Goal: Information Seeking & Learning: Understand process/instructions

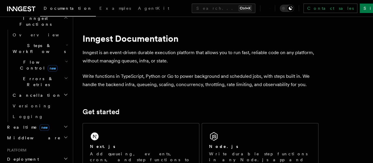
scroll to position [176, 0]
click at [58, 153] on h2 "Deployment" at bounding box center [37, 158] width 65 height 11
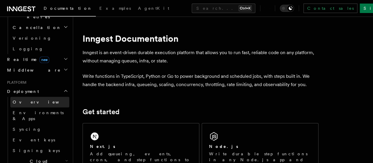
scroll to position [244, 0]
click at [22, 88] on span "Deployment" at bounding box center [22, 91] width 34 height 6
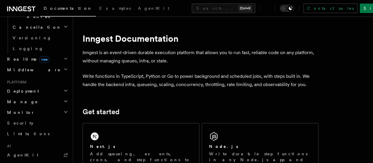
click at [22, 88] on span "Deployment" at bounding box center [22, 91] width 34 height 6
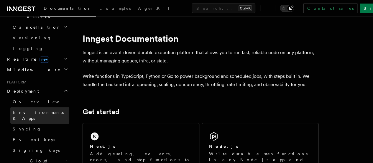
click at [35, 110] on span "Environments & Apps" at bounding box center [38, 115] width 51 height 11
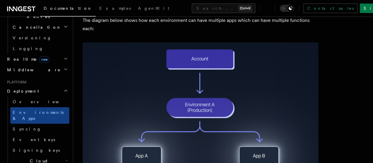
scroll to position [94, 0]
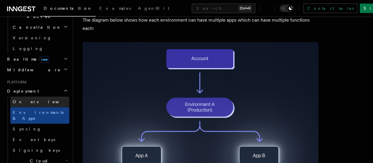
click at [30, 99] on span "Overview" at bounding box center [43, 102] width 61 height 6
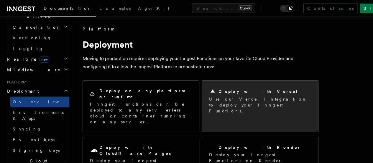
click at [233, 97] on p "Use our Vercel Integration to deploy your Inngest Functions." at bounding box center [260, 105] width 102 height 18
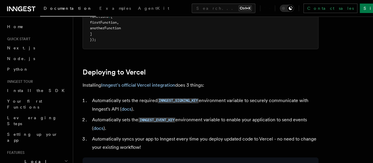
scroll to position [232, 0]
